Goal: Task Accomplishment & Management: Use online tool/utility

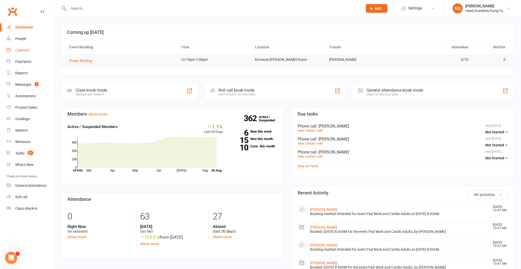
click at [19, 53] on link "Calendar" at bounding box center [30, 50] width 47 height 11
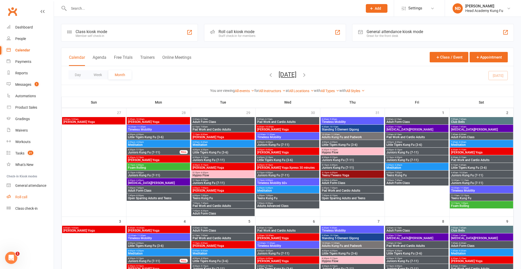
click at [23, 196] on div "Roll call" at bounding box center [21, 197] width 12 height 4
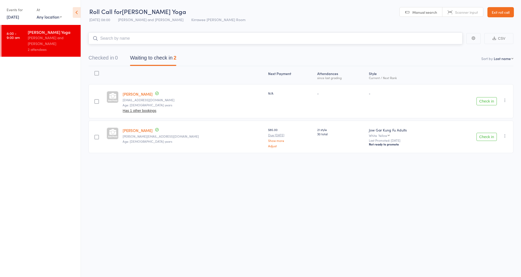
scroll to position [0, 0]
click at [504, 12] on link "Exit roll call" at bounding box center [501, 12] width 26 height 10
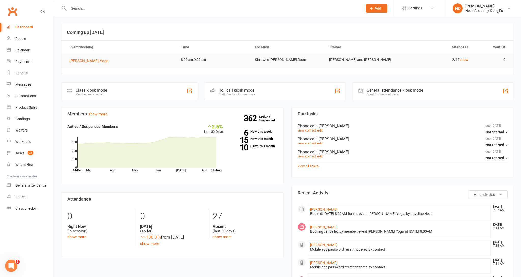
click at [199, 9] on input "text" at bounding box center [213, 8] width 293 height 7
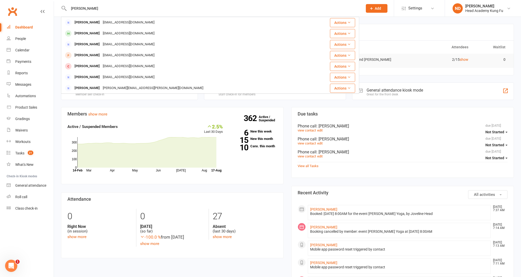
type input "Ryan"
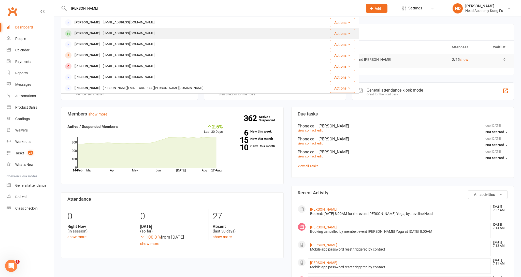
drag, startPoint x: 199, startPoint y: 9, endPoint x: 119, endPoint y: 34, distance: 84.2
click at [119, 34] on div "r__king@hotmail.com" at bounding box center [128, 33] width 55 height 7
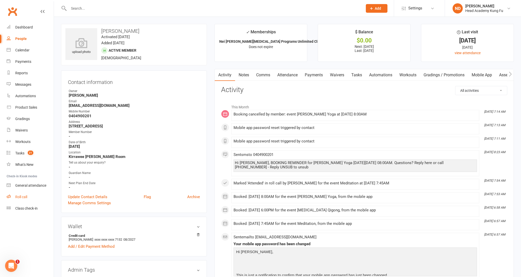
click at [19, 196] on div "Roll call" at bounding box center [21, 197] width 12 height 4
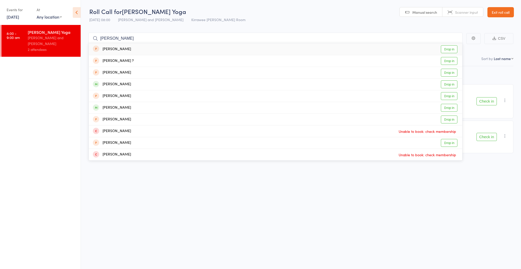
type input "[PERSON_NAME]"
drag, startPoint x: 246, startPoint y: 23, endPoint x: 452, endPoint y: 86, distance: 215.2
click at [452, 86] on link "Drop in" at bounding box center [449, 84] width 17 height 8
type input "[PERSON_NAME]"
drag, startPoint x: 421, startPoint y: 73, endPoint x: 448, endPoint y: 60, distance: 29.8
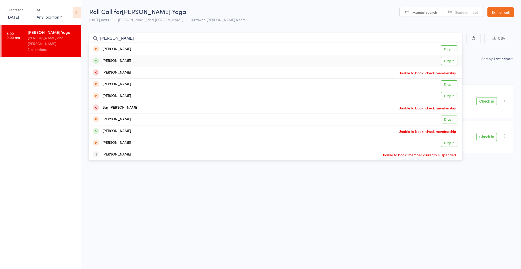
click at [448, 60] on link "Drop in" at bounding box center [449, 61] width 17 height 8
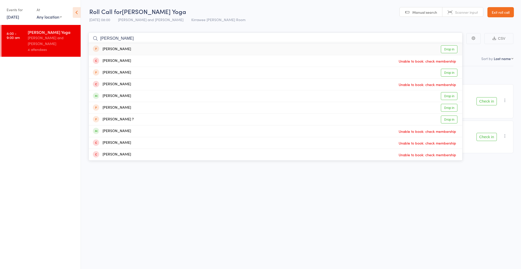
type input "[PERSON_NAME]"
drag, startPoint x: 449, startPoint y: 63, endPoint x: 448, endPoint y: 96, distance: 33.1
click at [448, 96] on link "Drop in" at bounding box center [449, 96] width 17 height 8
